Goal: Information Seeking & Learning: Learn about a topic

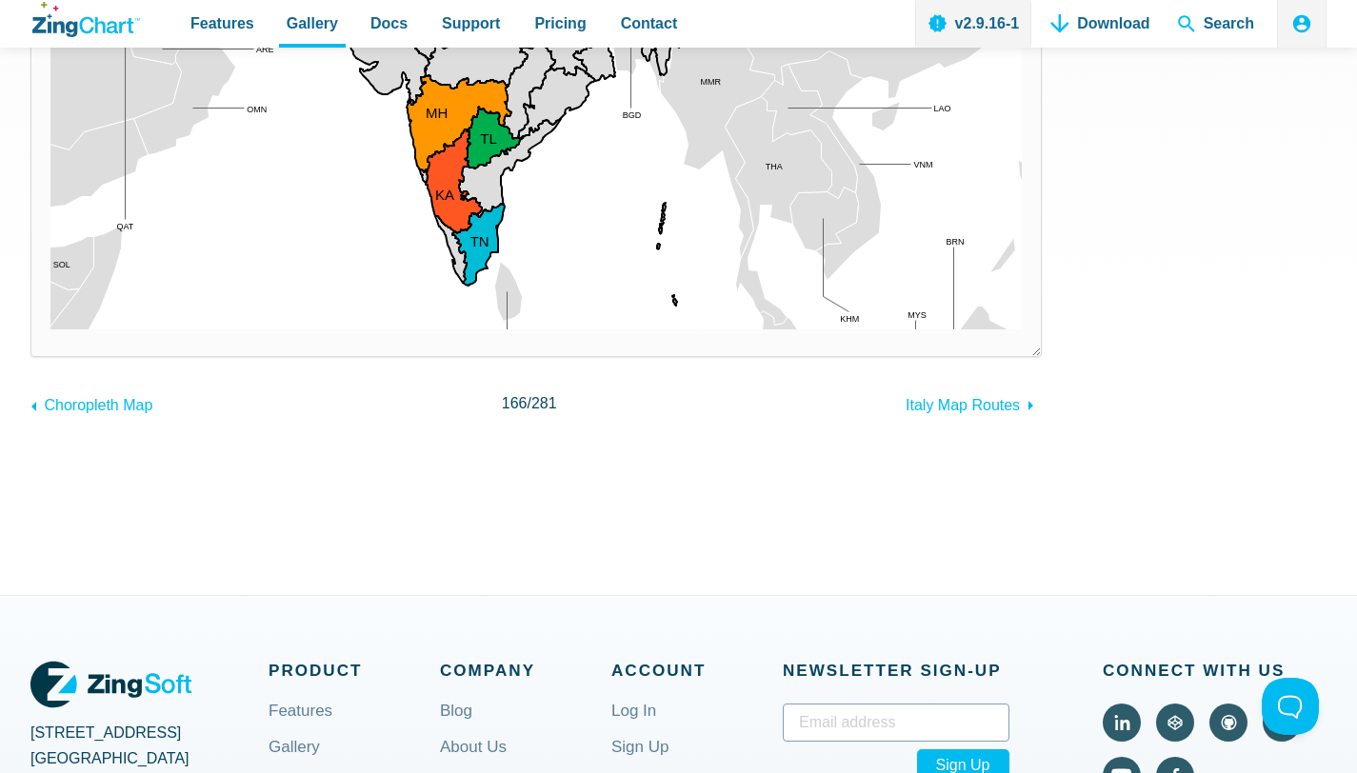
scroll to position [219, 0]
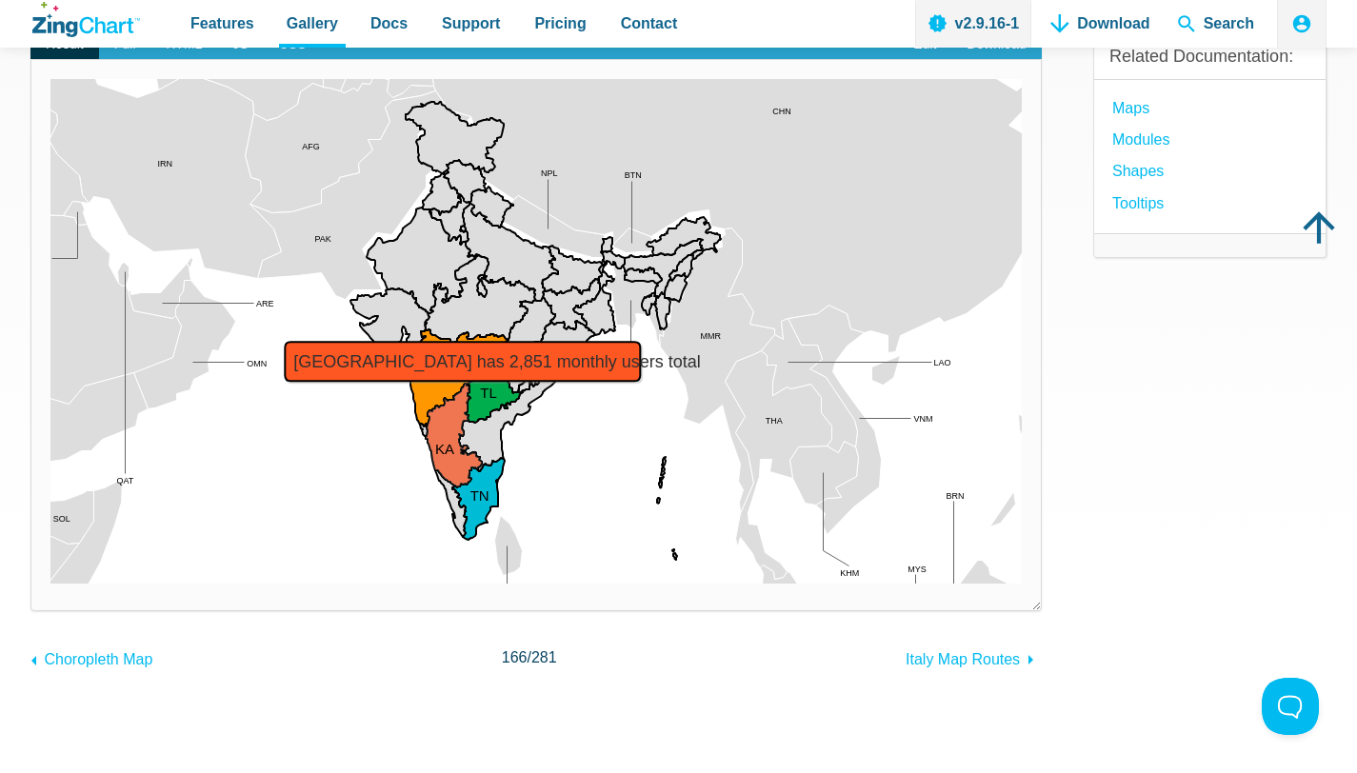
click at [50, 584] on area "Karnataka has 2,851 monthly users total" at bounding box center [50, 584] width 0 height 0
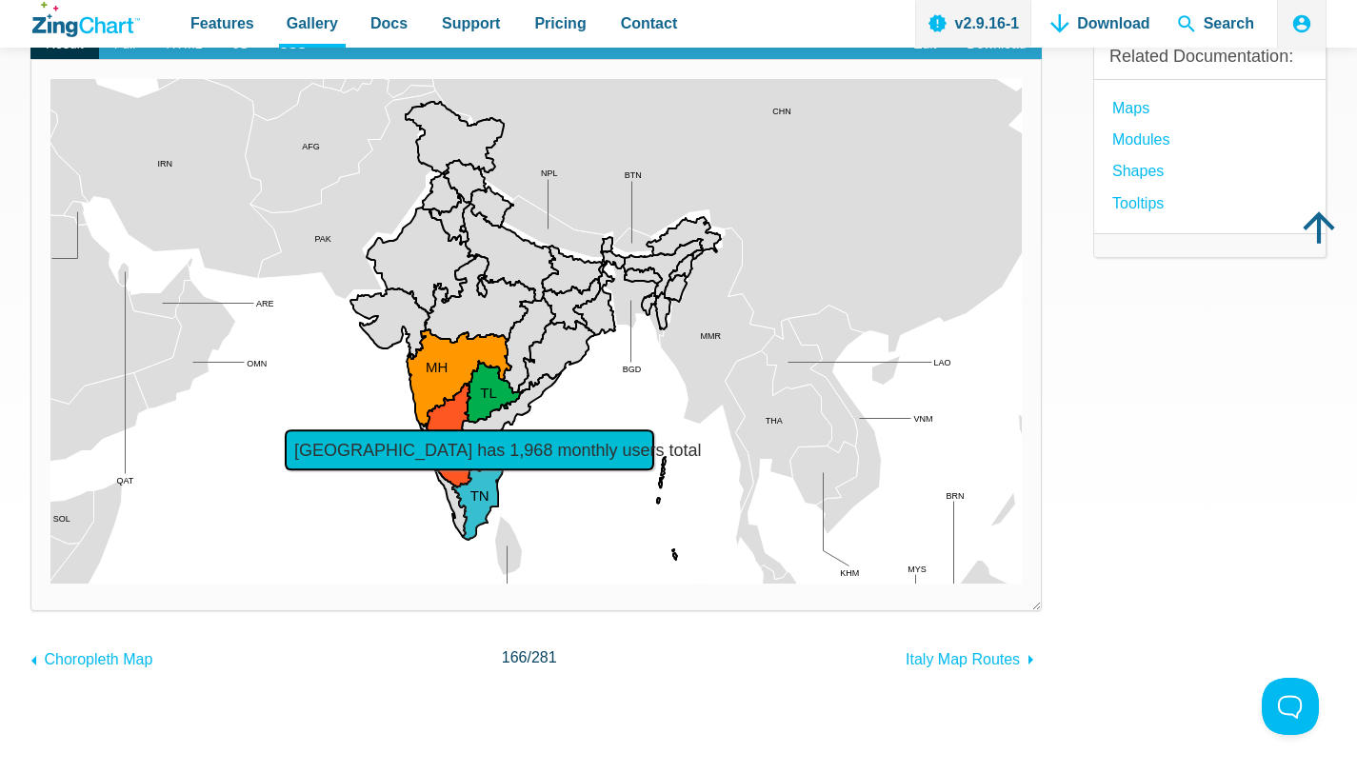
click at [50, 584] on area "Tamil Nadu has 1,968 monthly users total" at bounding box center [50, 584] width 0 height 0
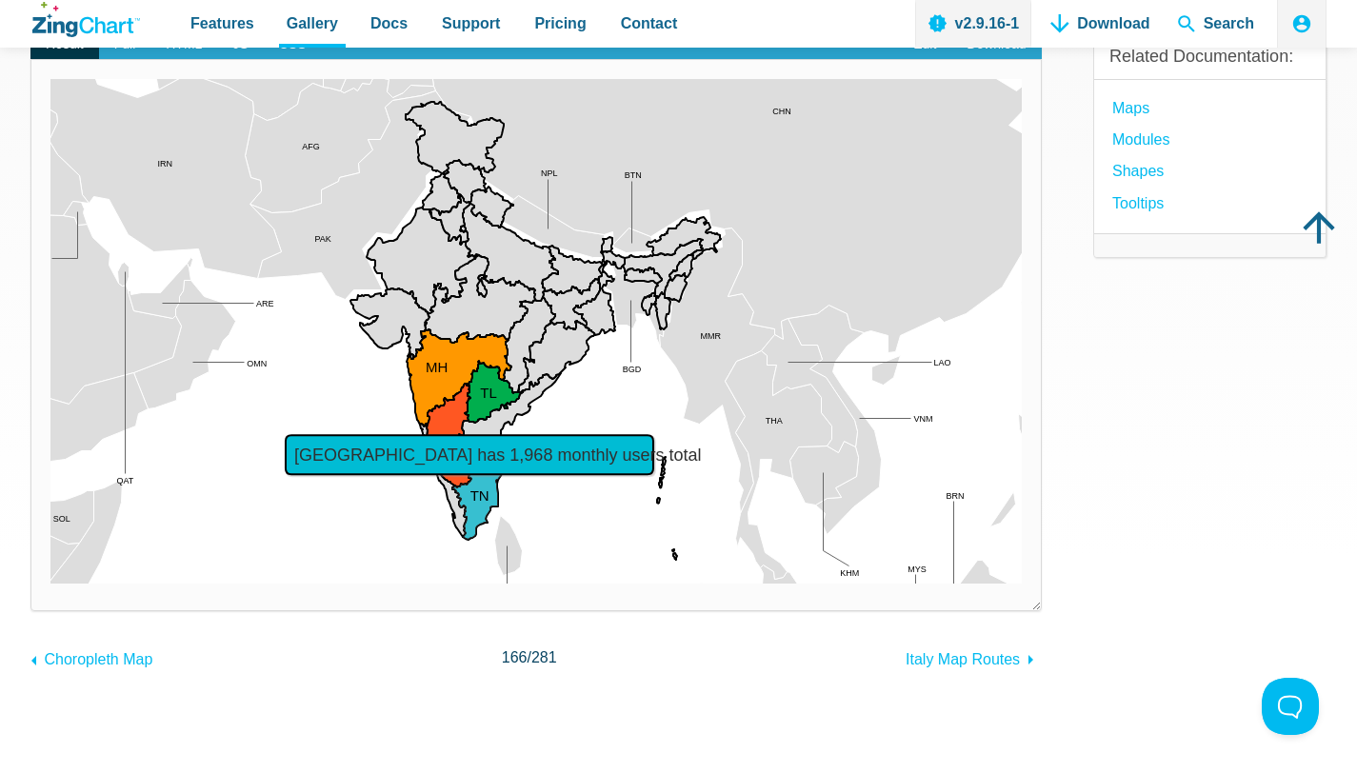
click at [50, 584] on area "Tamil Nadu has 1,968 monthly users total" at bounding box center [50, 584] width 0 height 0
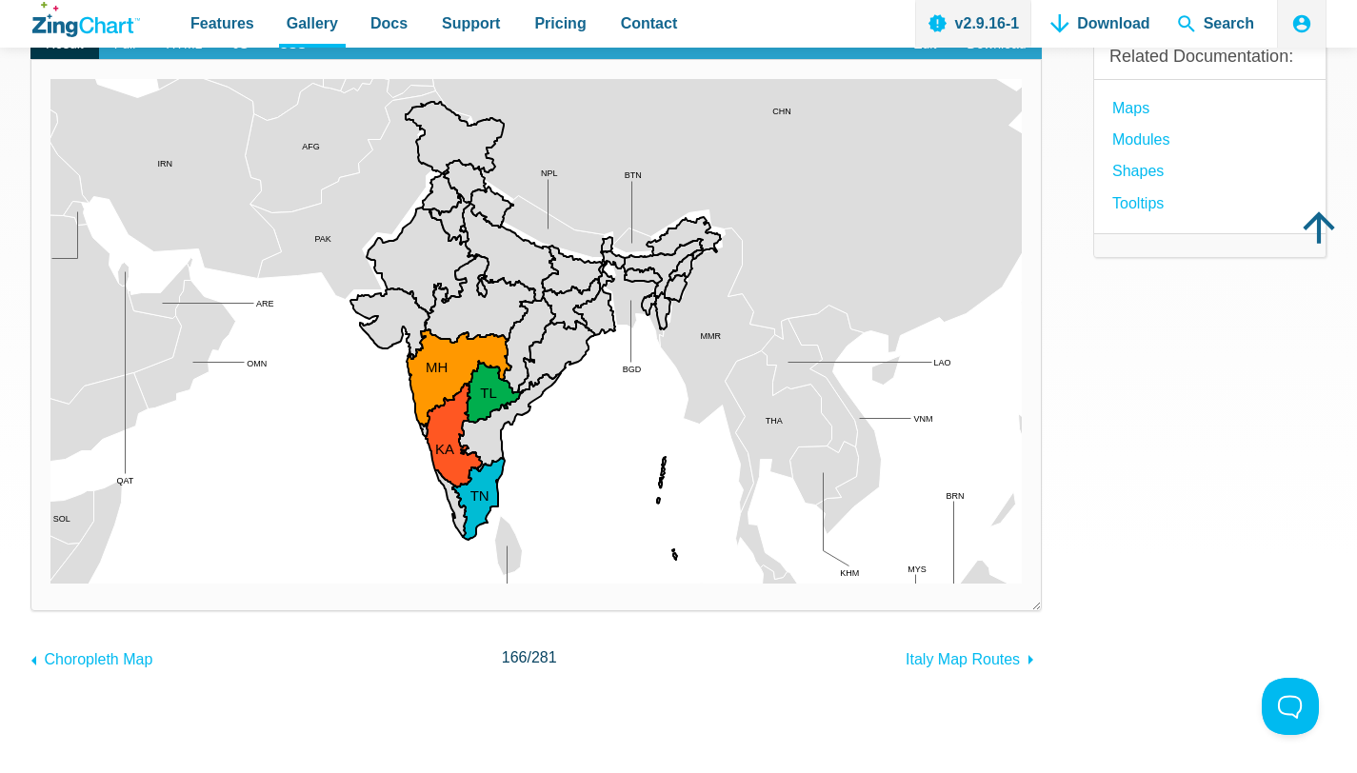
click at [50, 584] on area "Tamil Nadu has 1,968 monthly users total" at bounding box center [50, 584] width 0 height 0
click at [50, 584] on area "Andhra Pradesh" at bounding box center [50, 584] width 0 height 0
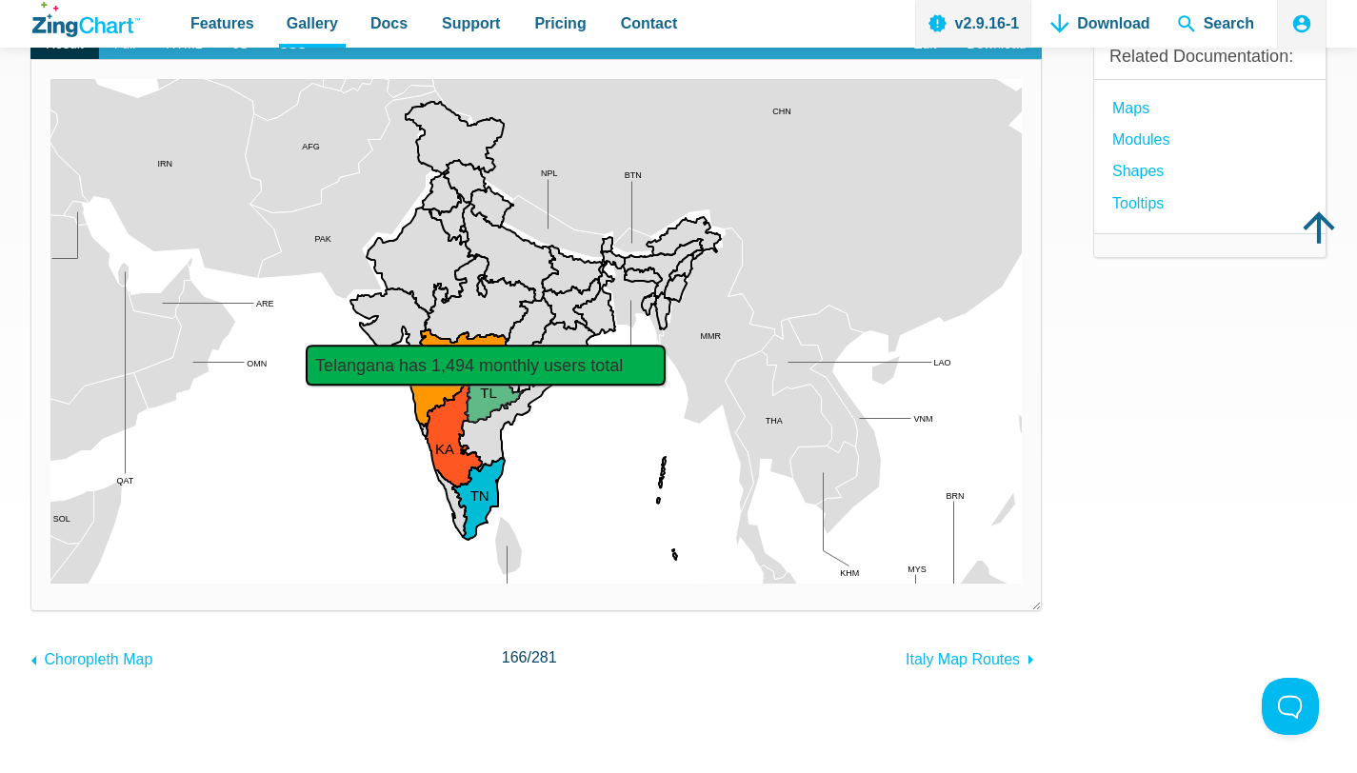
click at [50, 584] on area "Telangana has 1,494 monthly users total" at bounding box center [50, 584] width 0 height 0
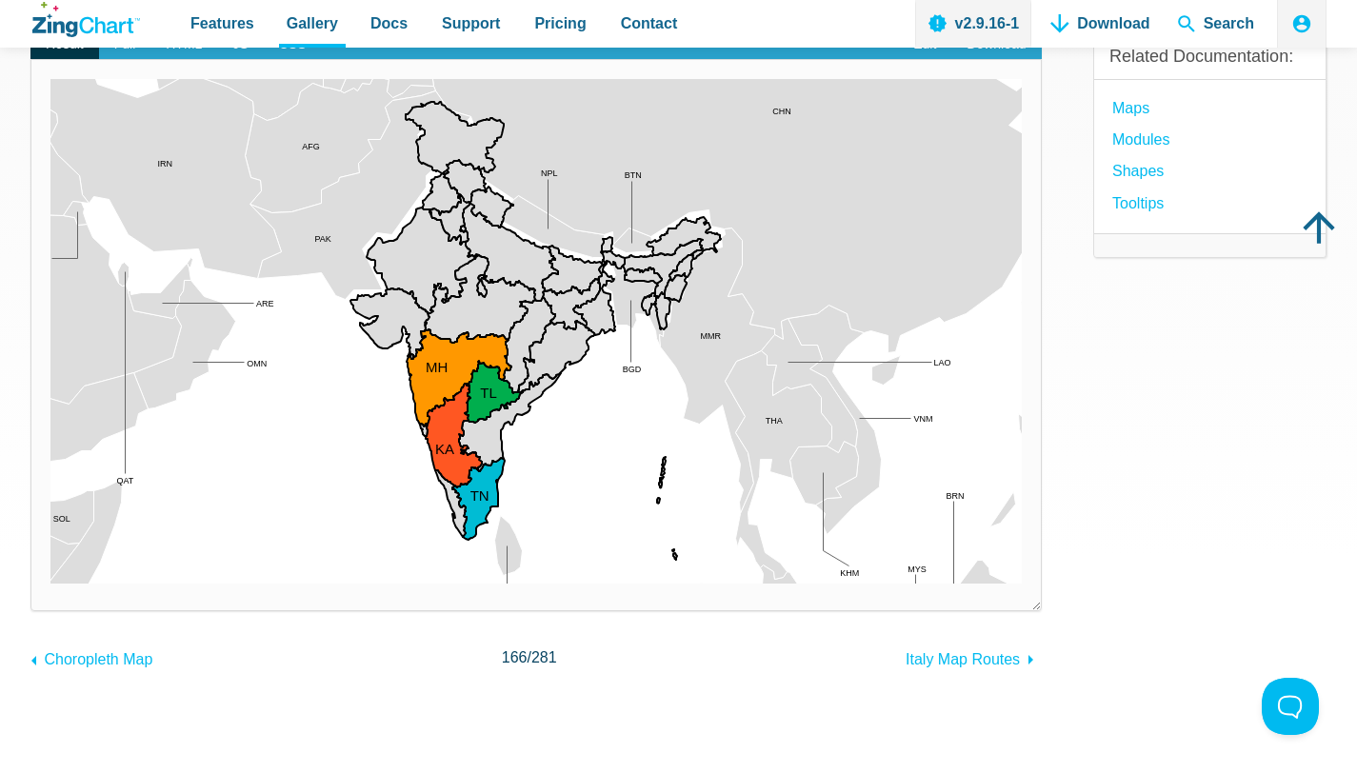
scroll to position [0, 0]
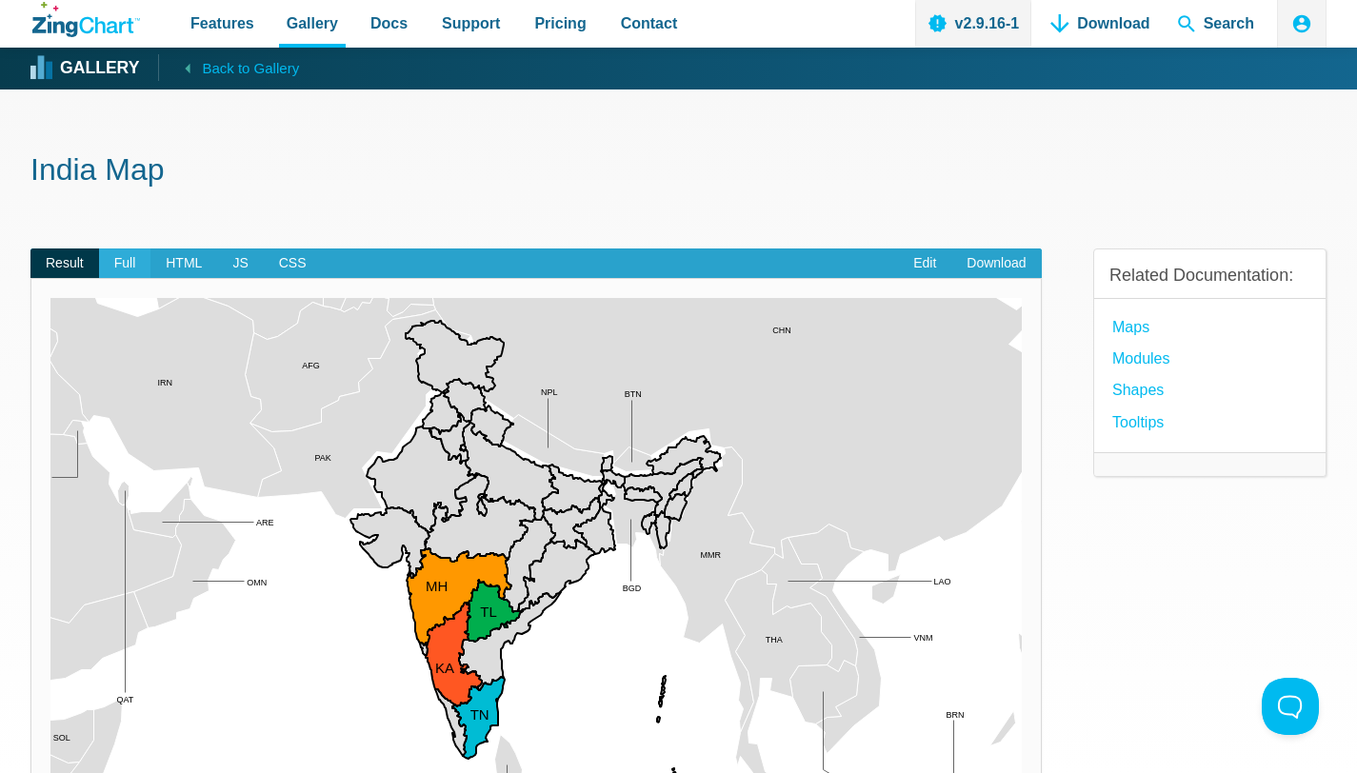
click at [131, 267] on span "Full" at bounding box center [125, 264] width 52 height 30
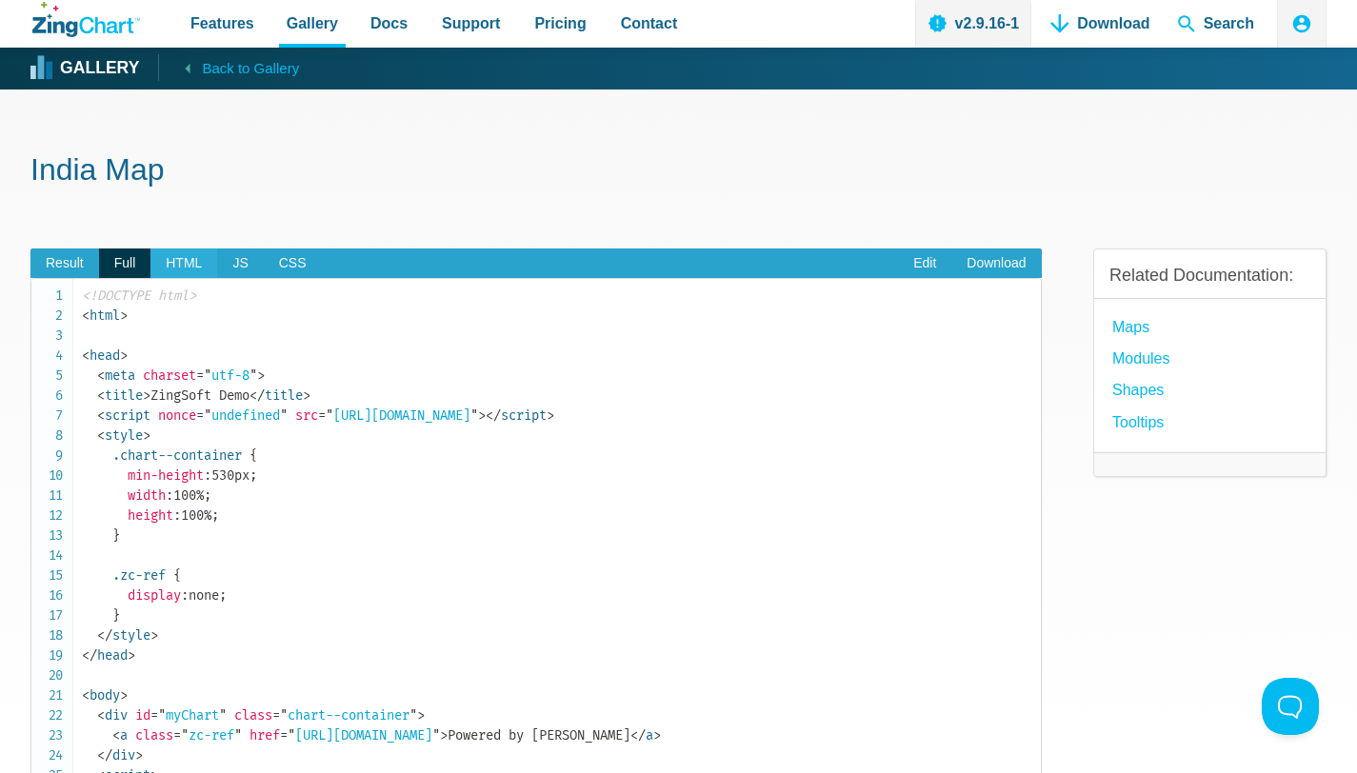
click at [174, 263] on span "HTML" at bounding box center [183, 264] width 67 height 30
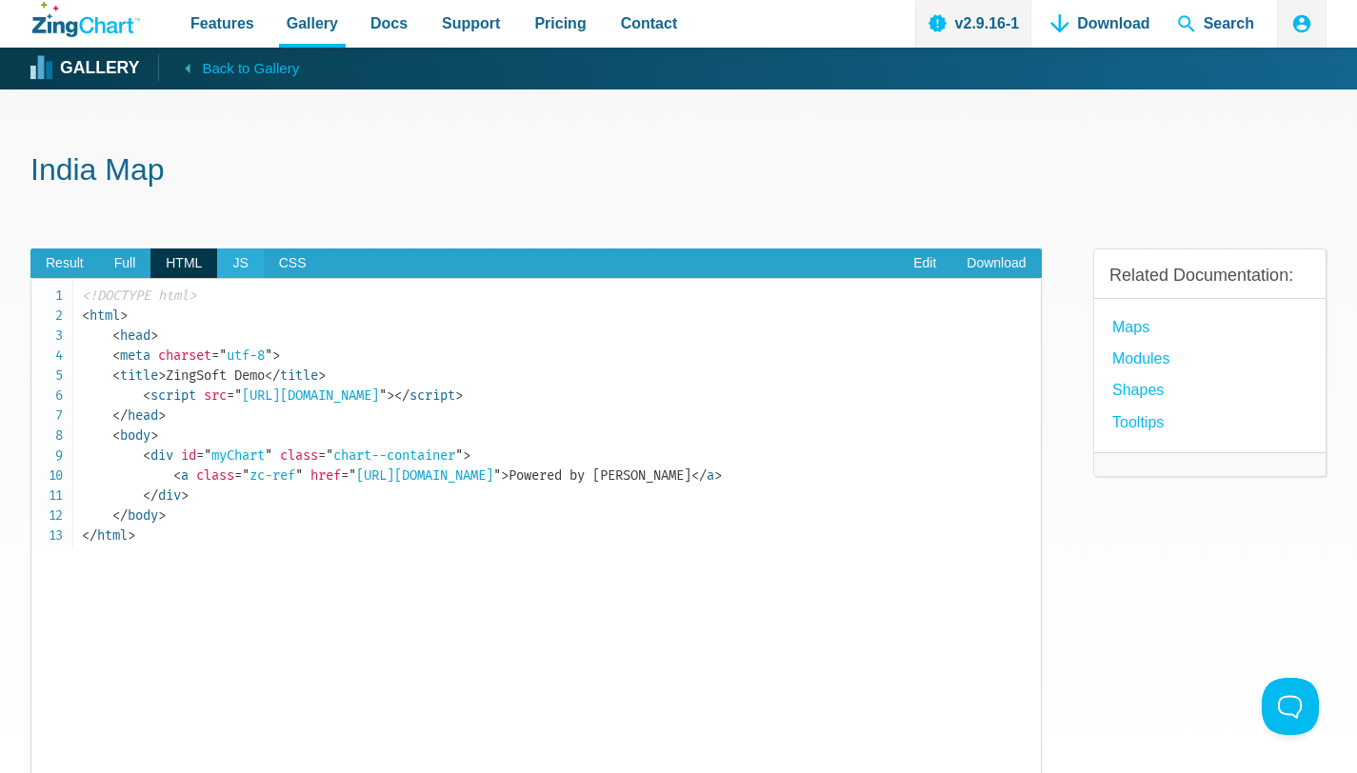
click at [219, 263] on span "JS" at bounding box center [240, 264] width 46 height 30
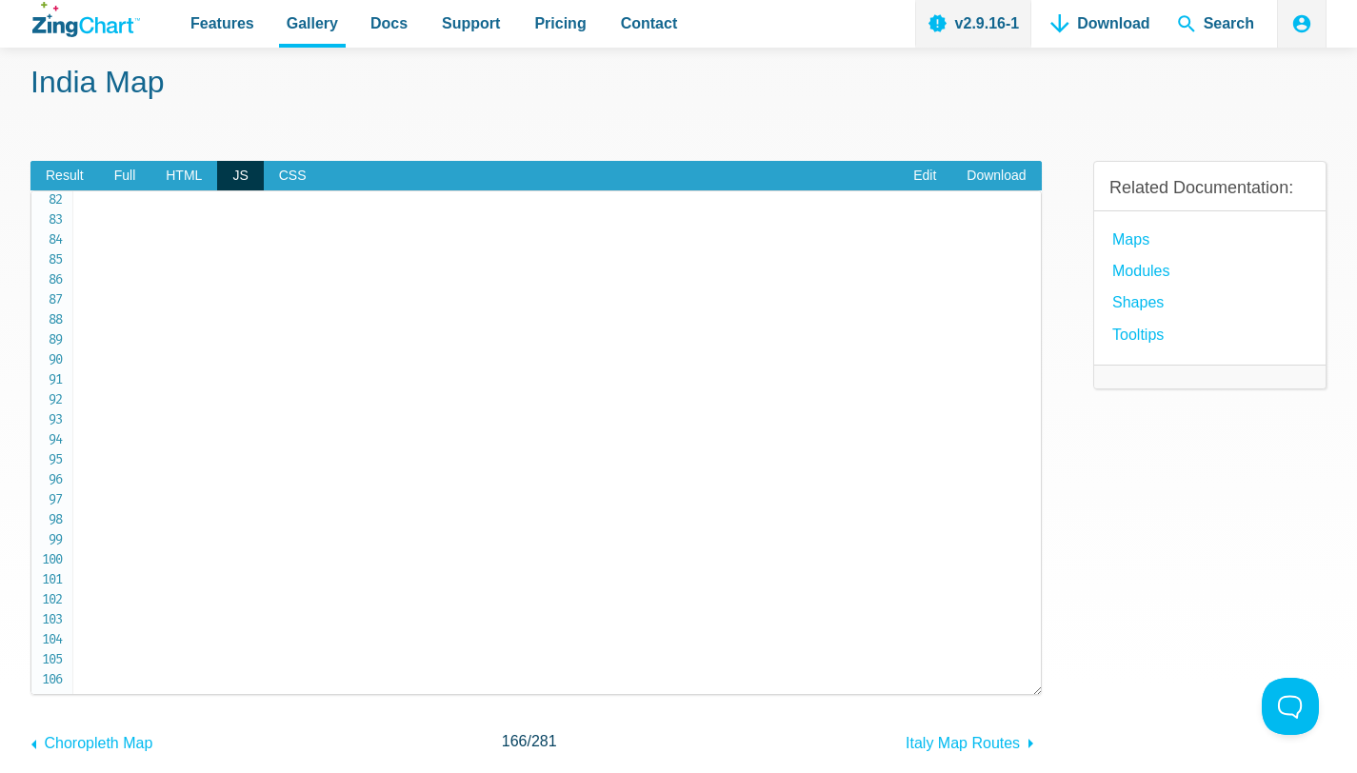
scroll to position [232, 0]
